Goal: Use online tool/utility: Utilize a website feature to perform a specific function

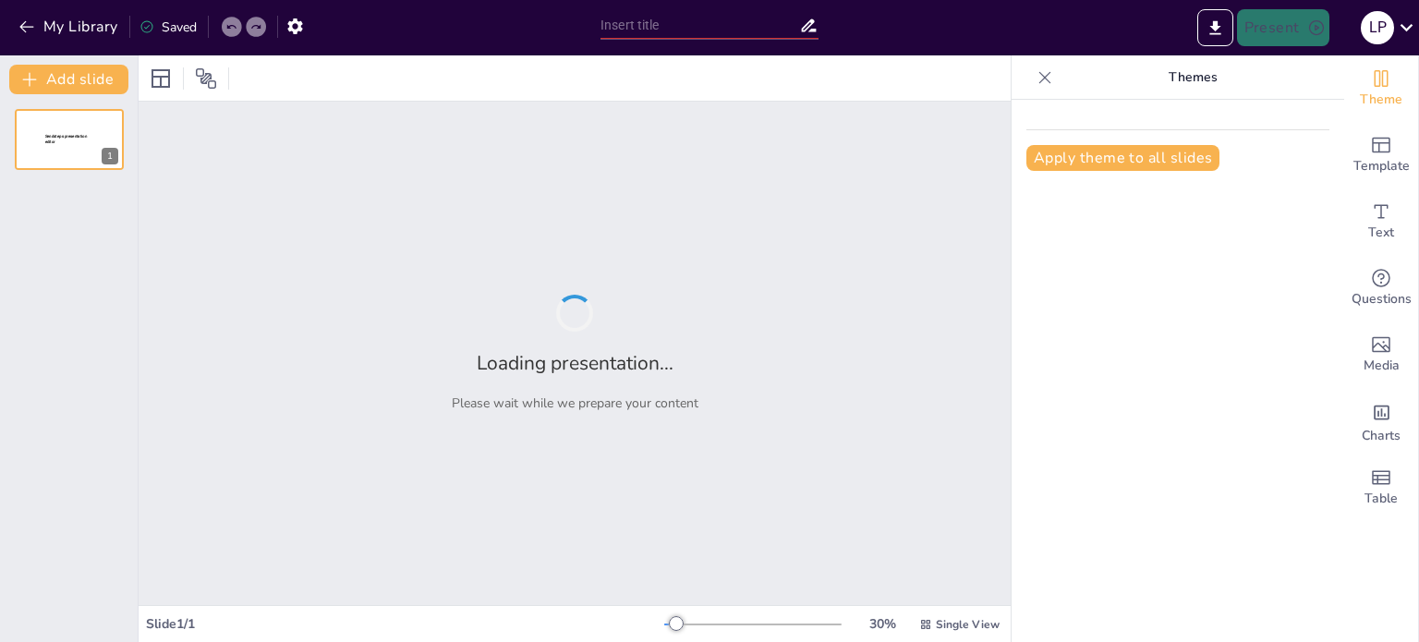
type input "Imported Formatieve Toetsing 1a+1b [DATE]-[DATE].pptx"
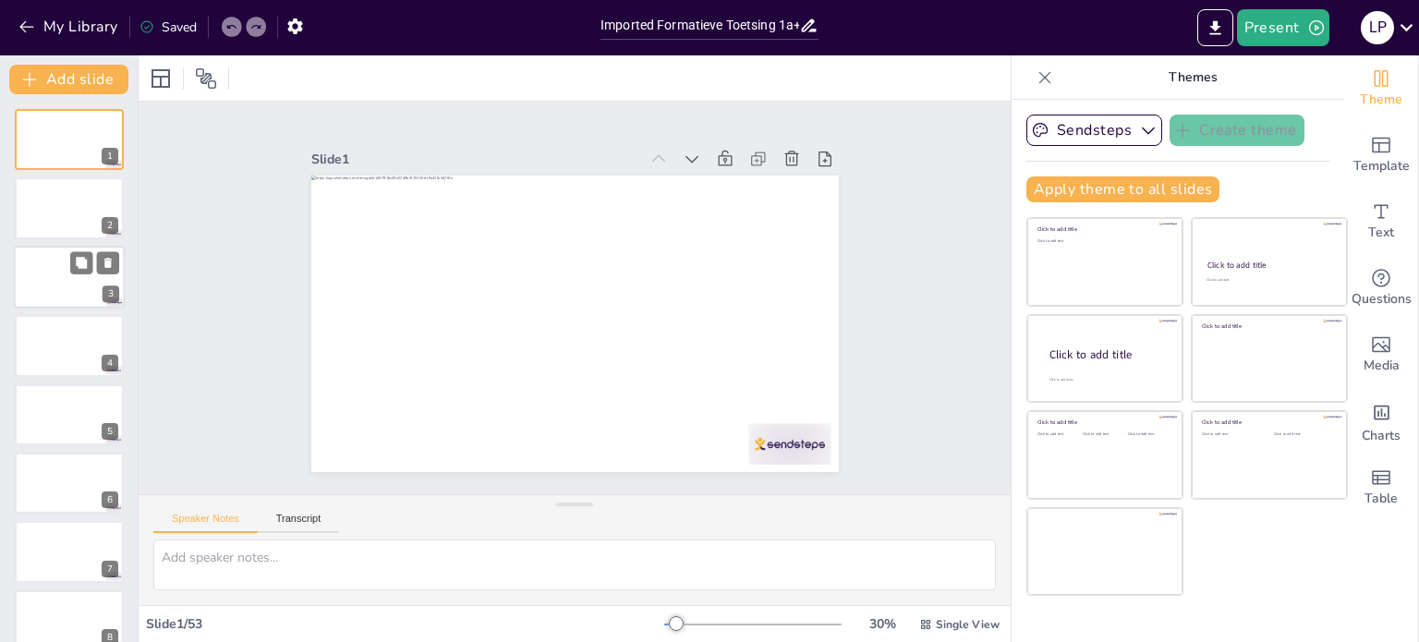
click at [93, 287] on div at bounding box center [69, 277] width 111 height 63
click at [1139, 132] on icon "button" at bounding box center [1148, 130] width 18 height 18
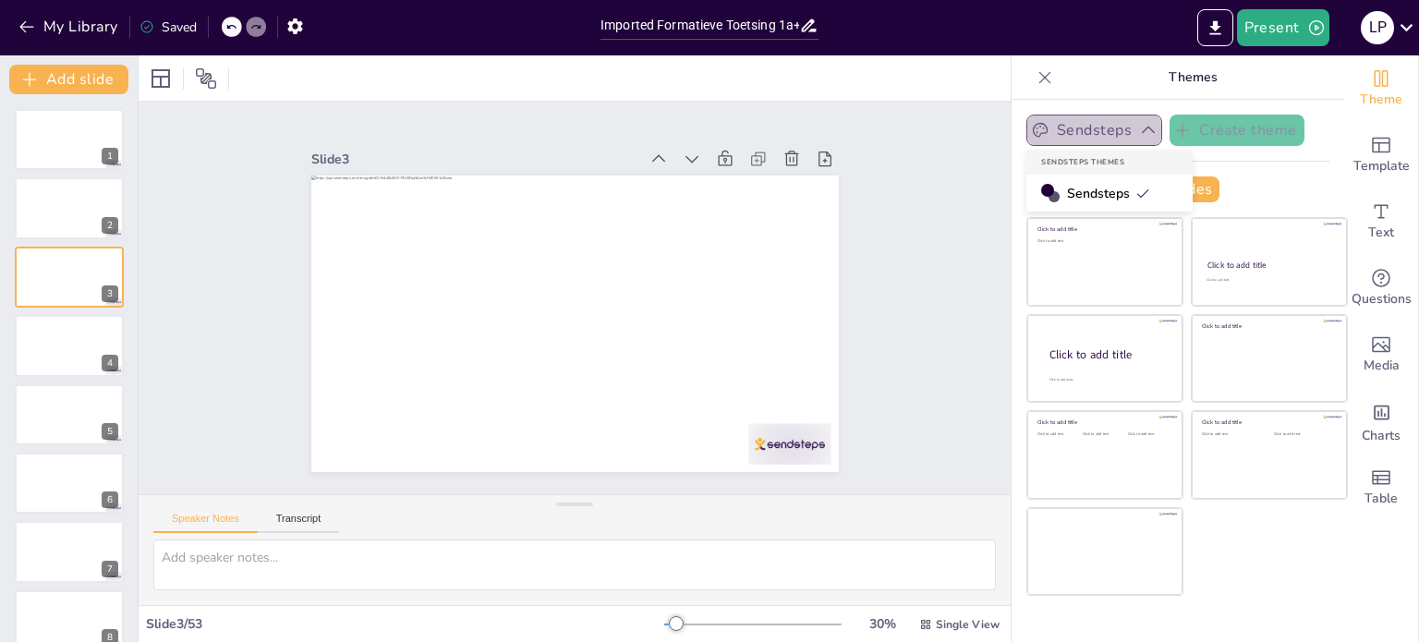
click at [1072, 131] on button "Sendsteps" at bounding box center [1094, 130] width 136 height 31
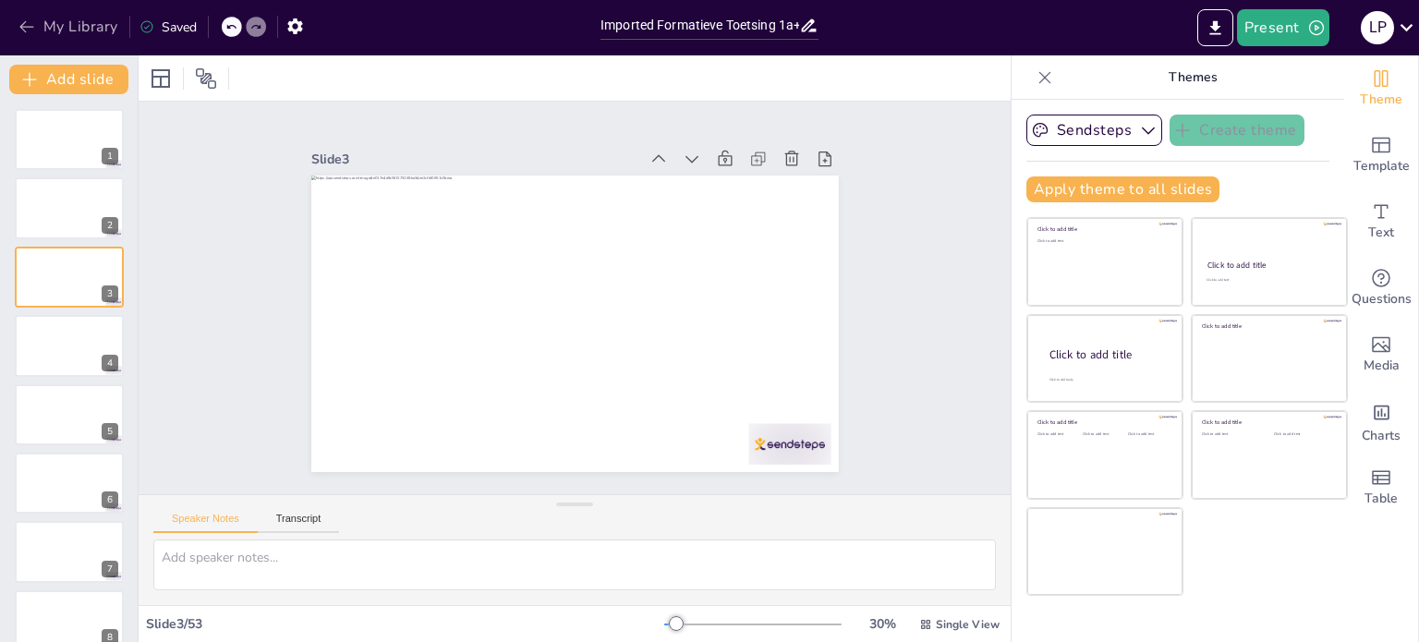
click at [30, 28] on icon "button" at bounding box center [27, 27] width 18 height 18
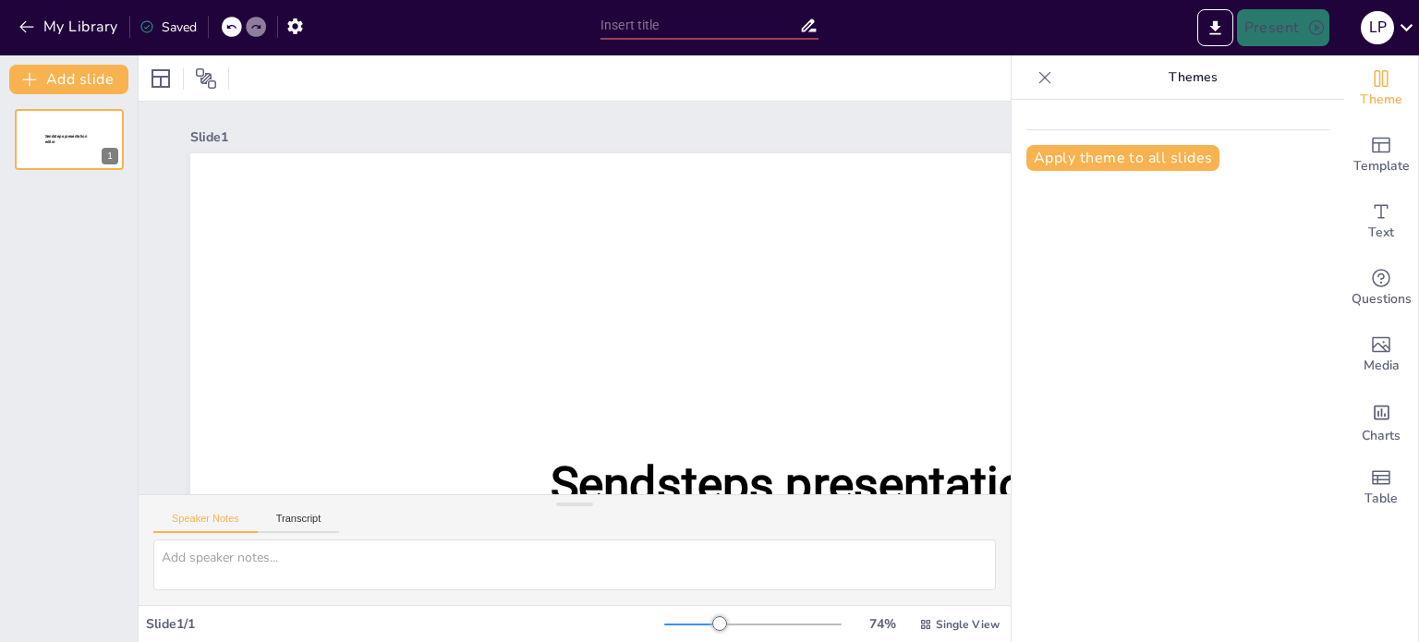
type input "Imported Formatieve Toetsing 1a+1b [DATE]-[DATE].pptx"
